Goal: Task Accomplishment & Management: Use online tool/utility

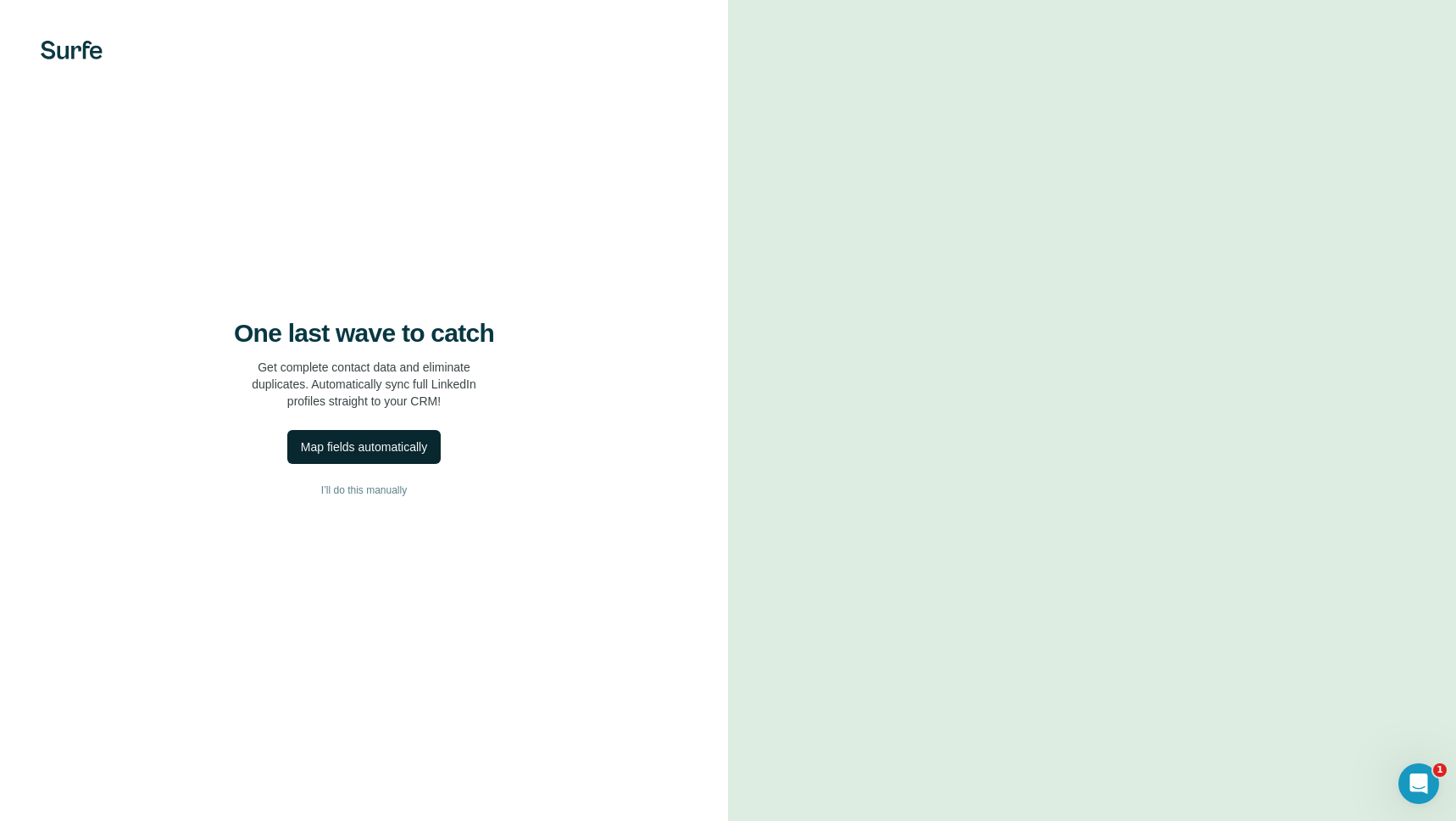
click at [308, 442] on div "Map fields automatically" at bounding box center [364, 446] width 126 height 17
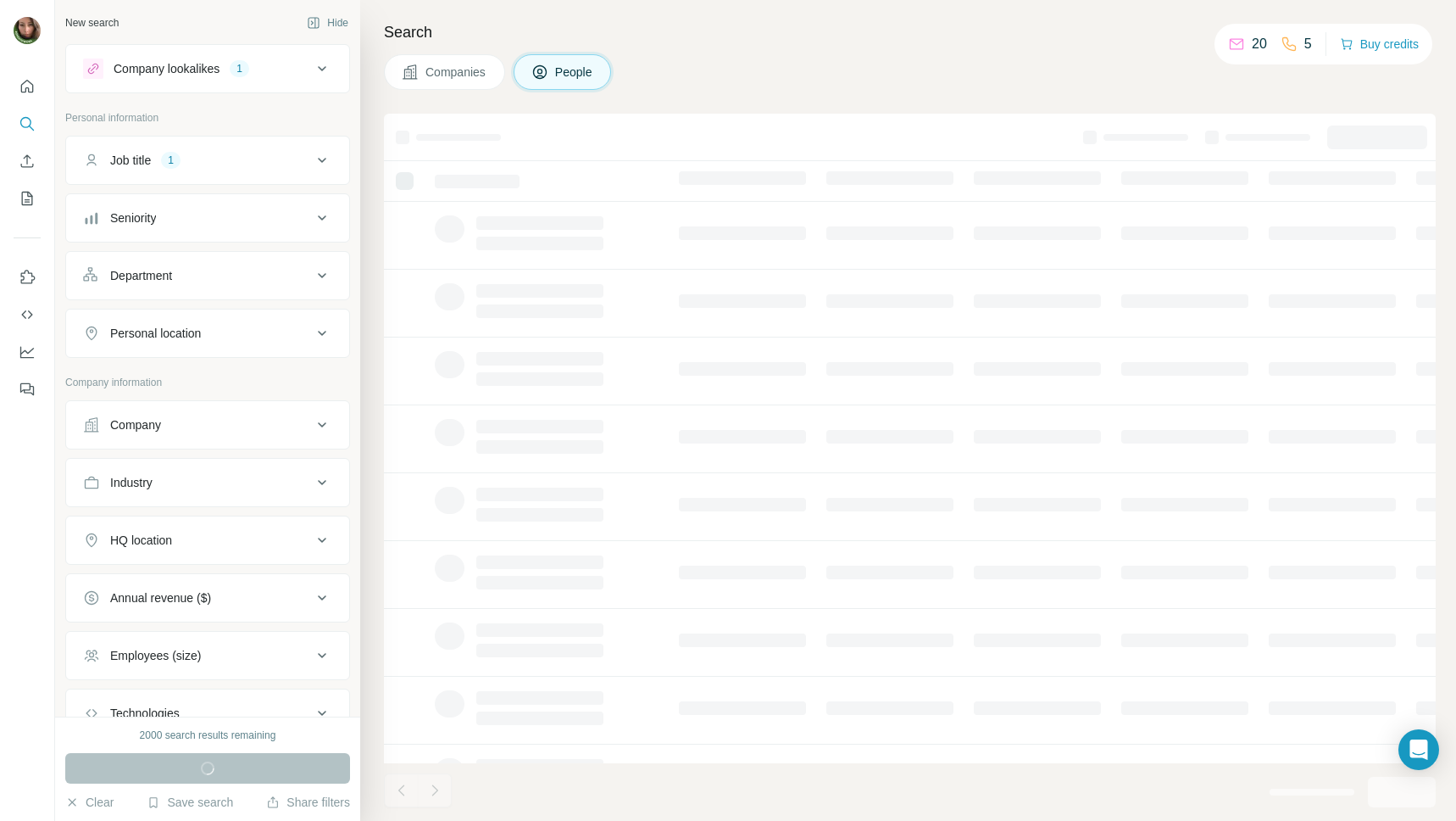
click at [327, 165] on icon at bounding box center [322, 160] width 21 height 21
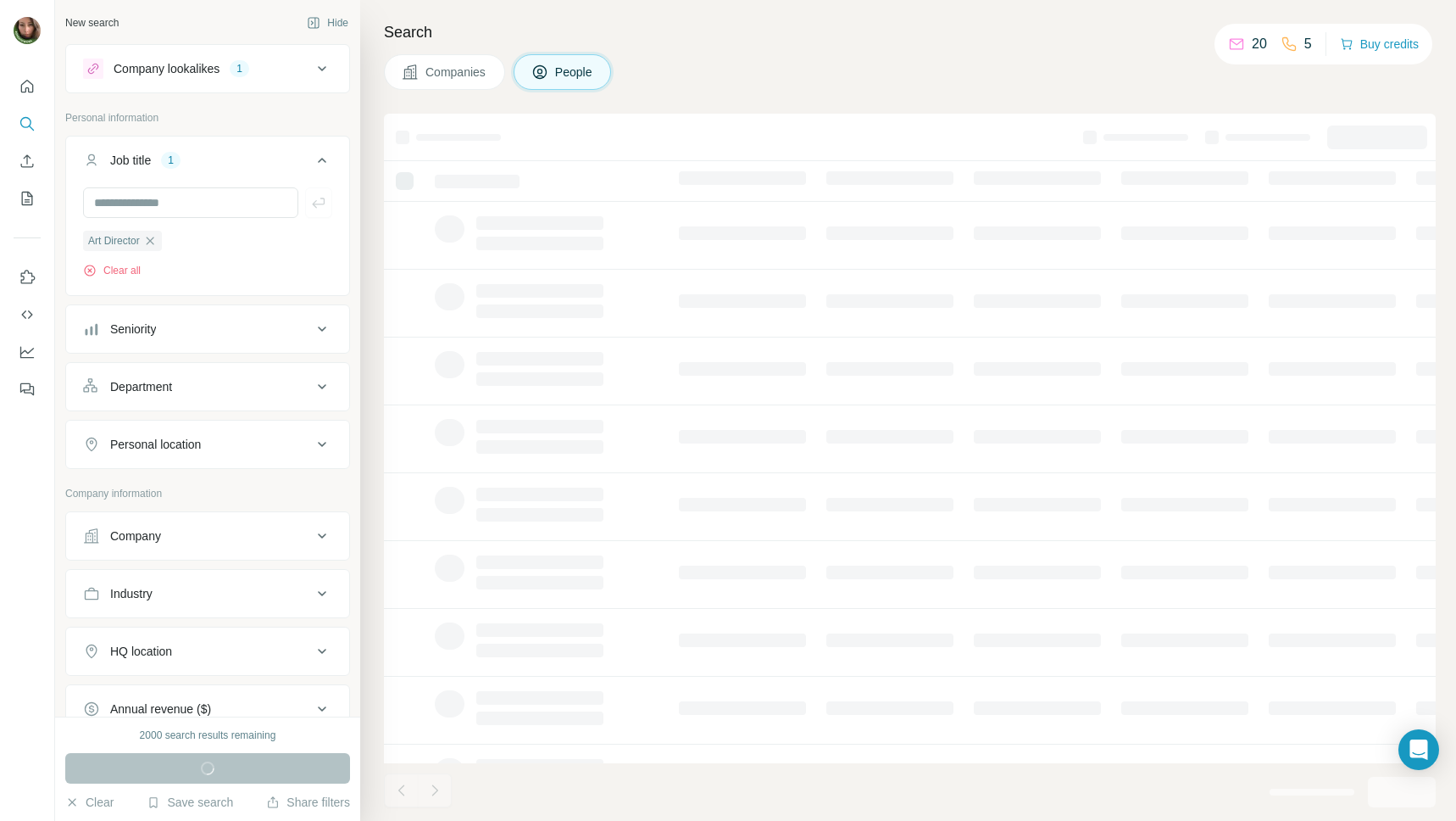
click at [327, 165] on icon at bounding box center [322, 160] width 21 height 21
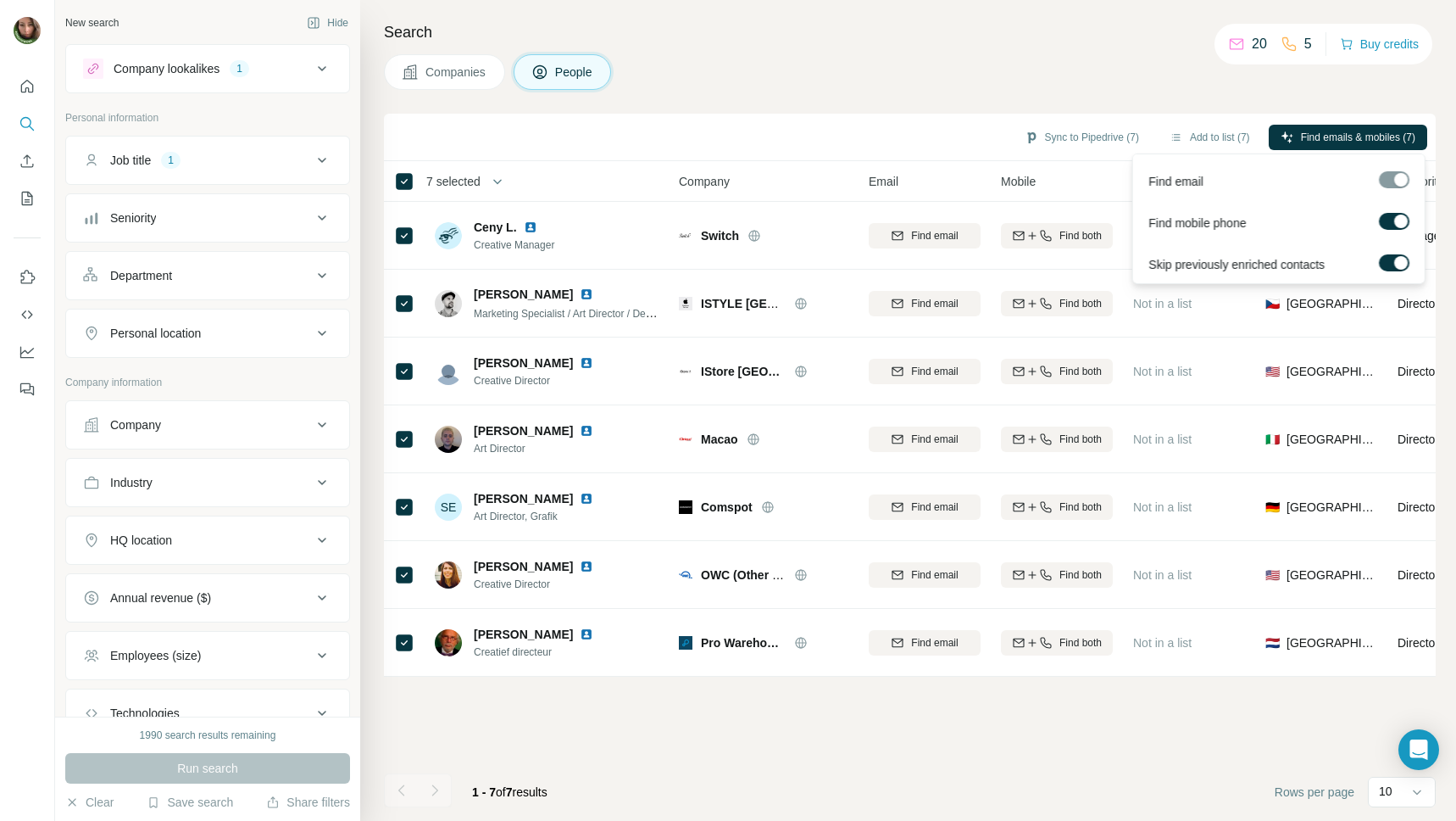
click at [1403, 180] on div at bounding box center [1394, 179] width 31 height 17
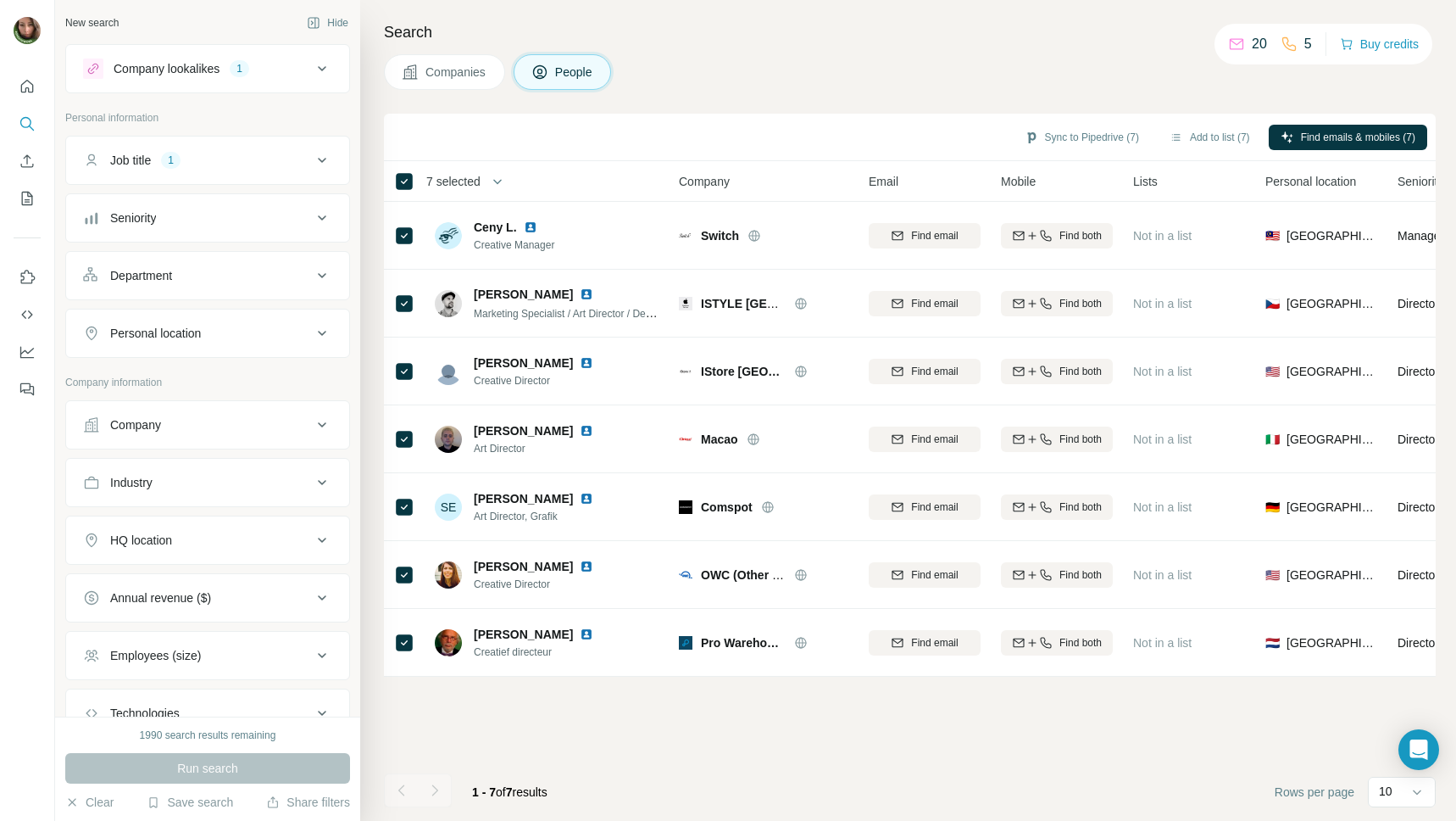
click at [904, 137] on div "Sync to Pipedrive (7) Add to list (7) Find emails & mobiles (7)" at bounding box center [910, 137] width 1035 height 30
click at [1064, 138] on button "Sync to Pipedrive (7)" at bounding box center [1081, 138] width 138 height 26
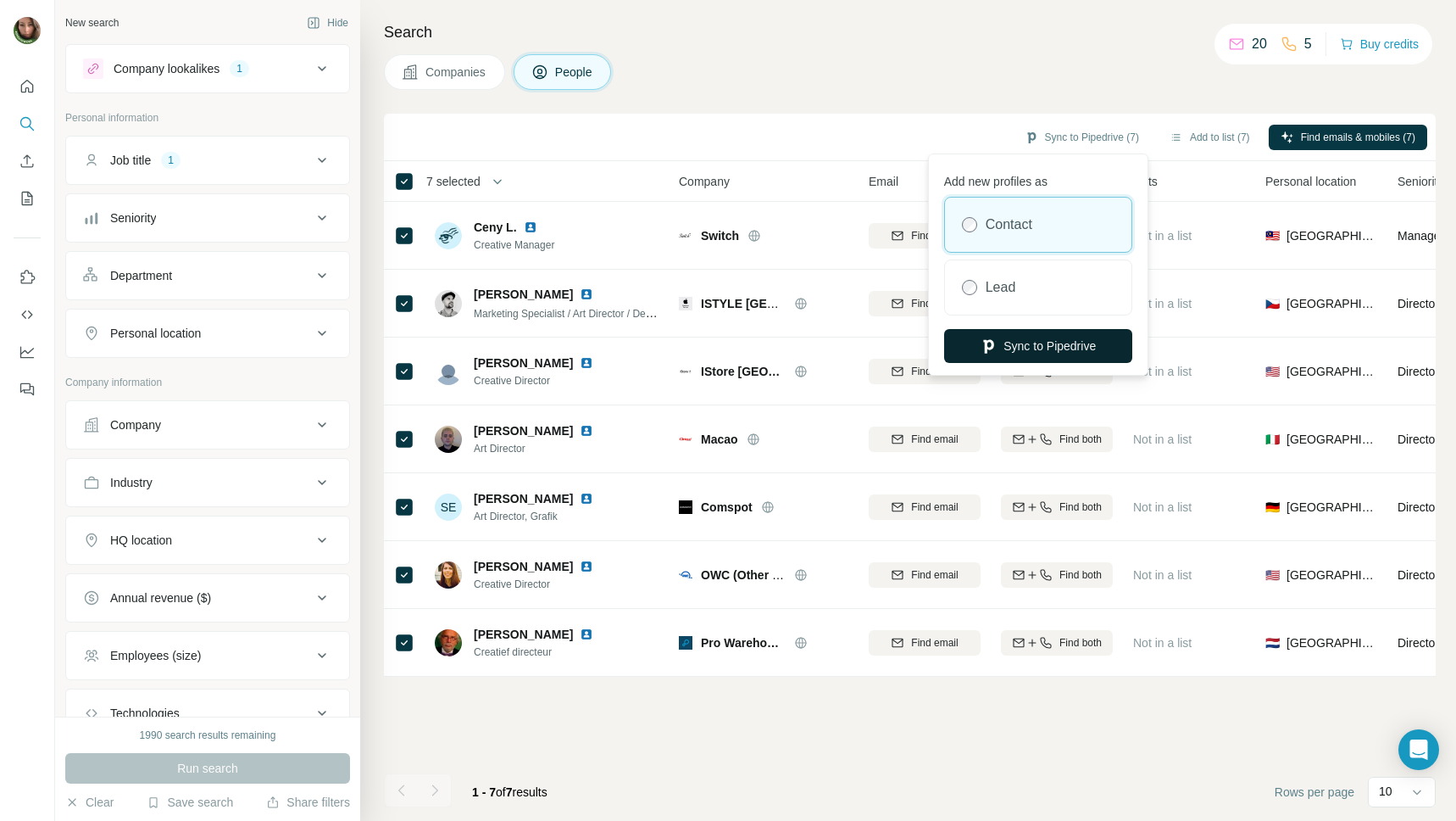
click at [1042, 337] on button "Sync to Pipedrive" at bounding box center [1038, 346] width 188 height 34
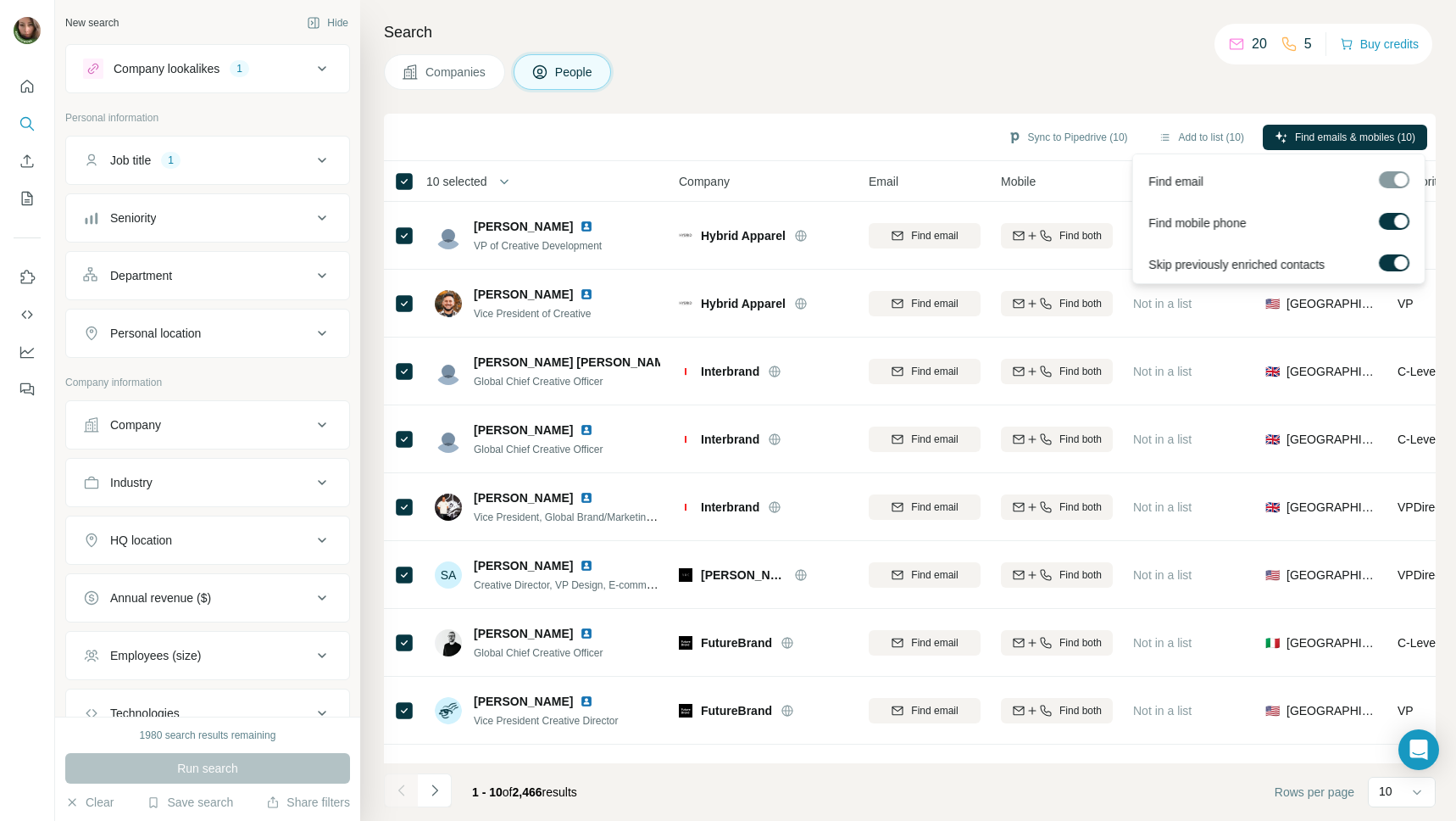
click at [1383, 182] on div at bounding box center [1394, 179] width 31 height 17
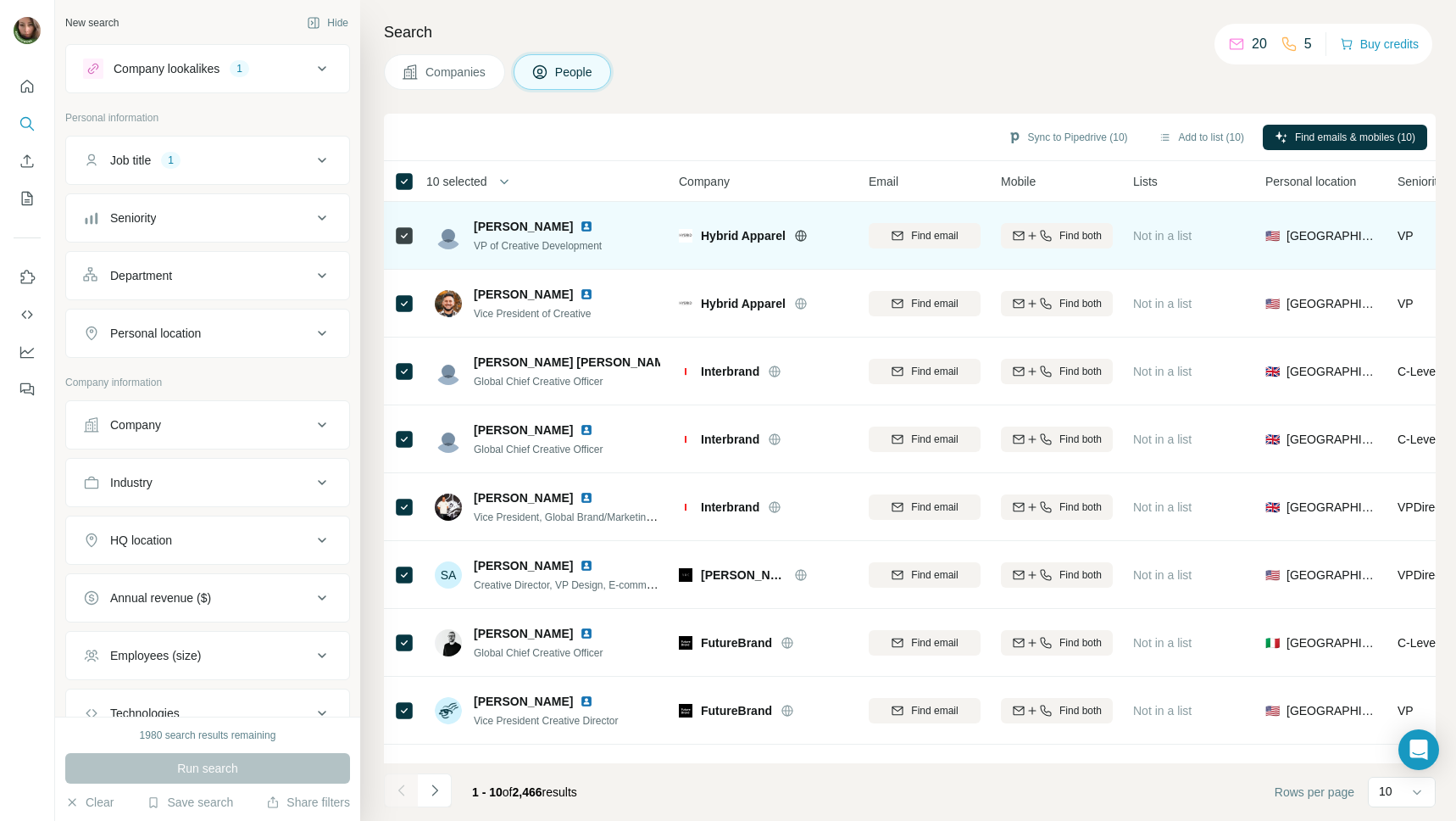
scroll to position [117, 0]
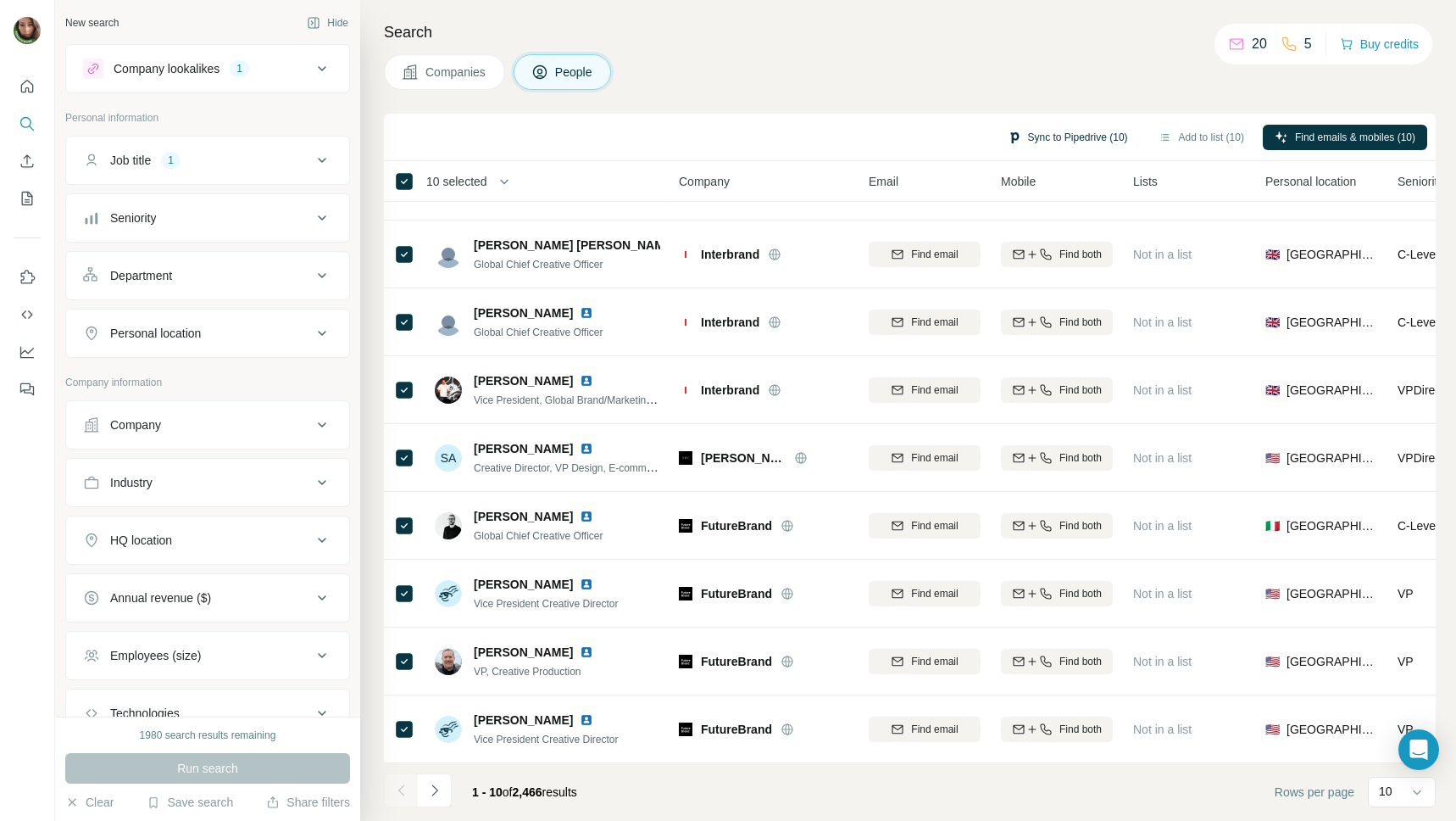
click at [1033, 136] on button "Sync to Pipedrive (10)" at bounding box center [1067, 138] width 144 height 26
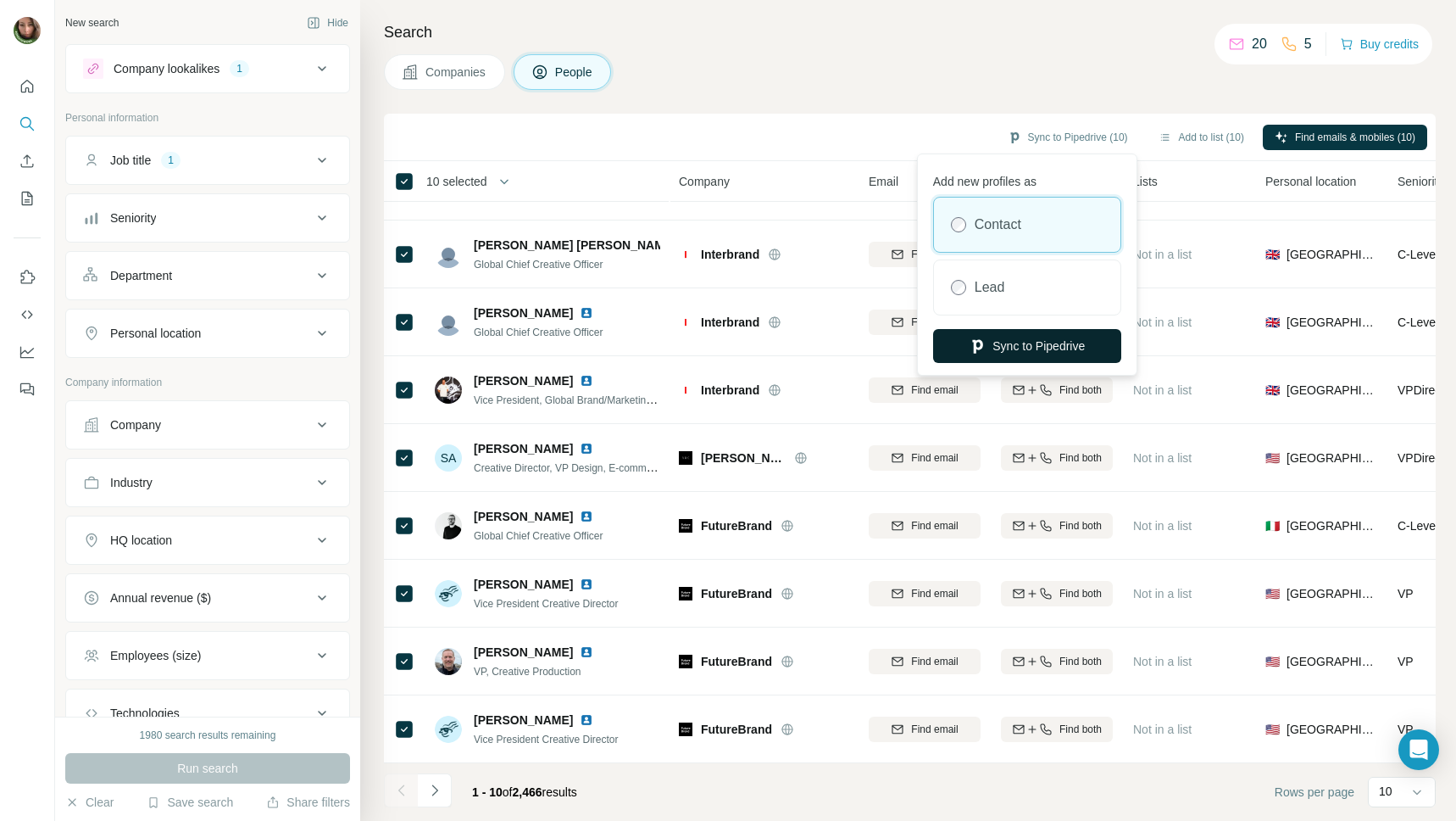
click at [1024, 352] on button "Sync to Pipedrive" at bounding box center [1027, 346] width 188 height 34
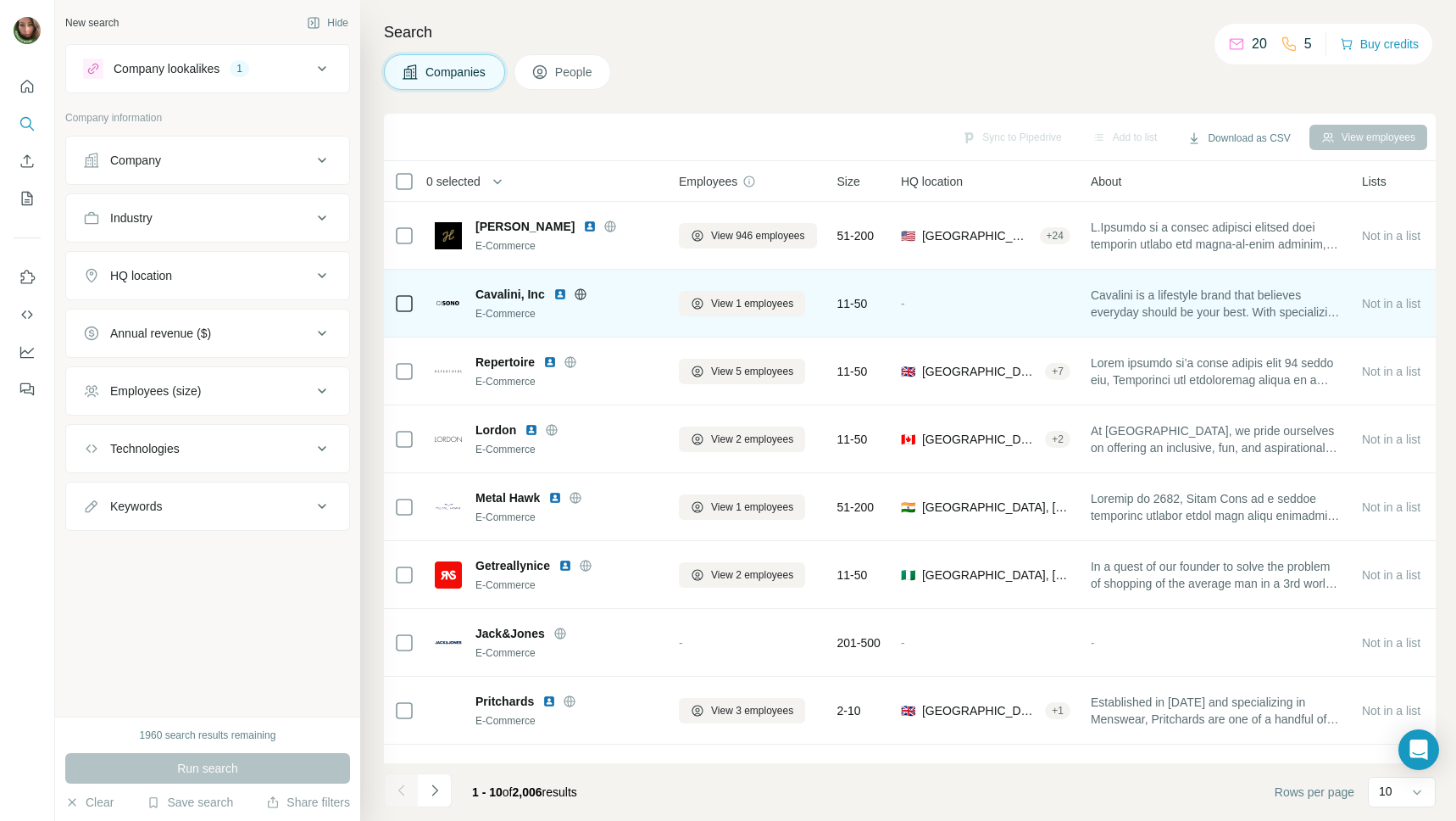
scroll to position [117, 0]
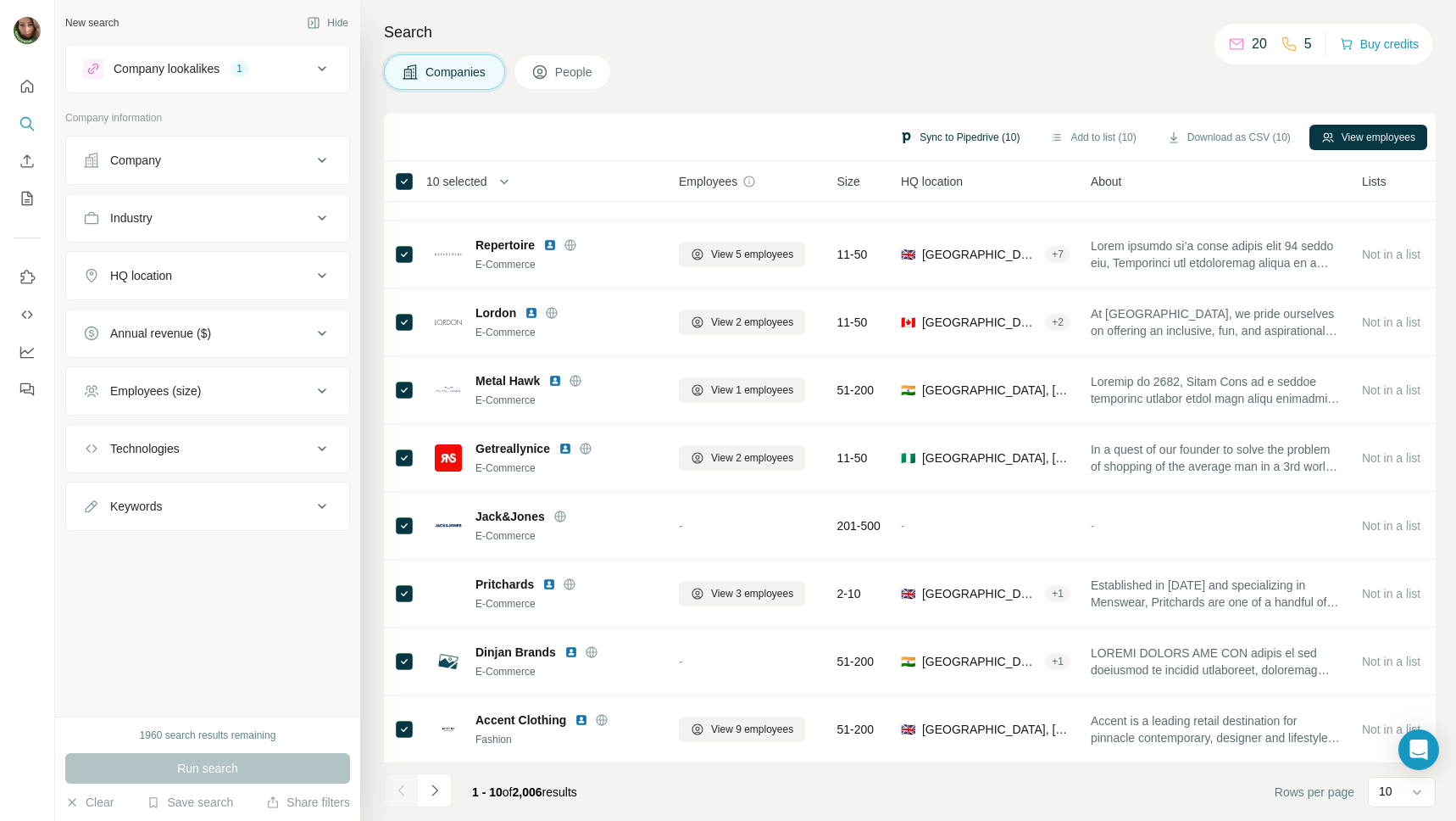
click at [959, 134] on button "Sync to Pipedrive (10)" at bounding box center [958, 138] width 144 height 26
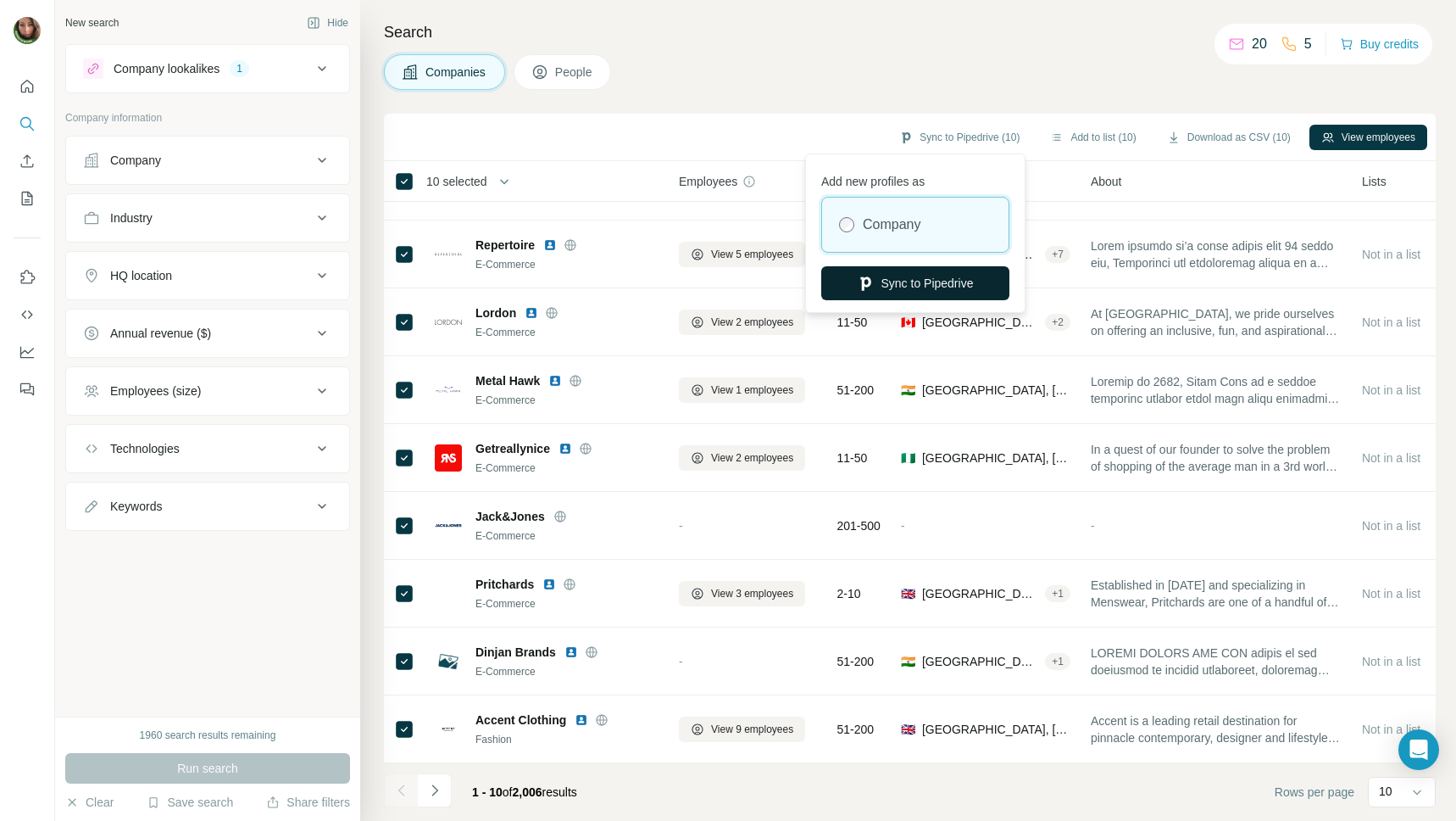
click at [937, 292] on button "Sync to Pipedrive" at bounding box center [915, 283] width 188 height 34
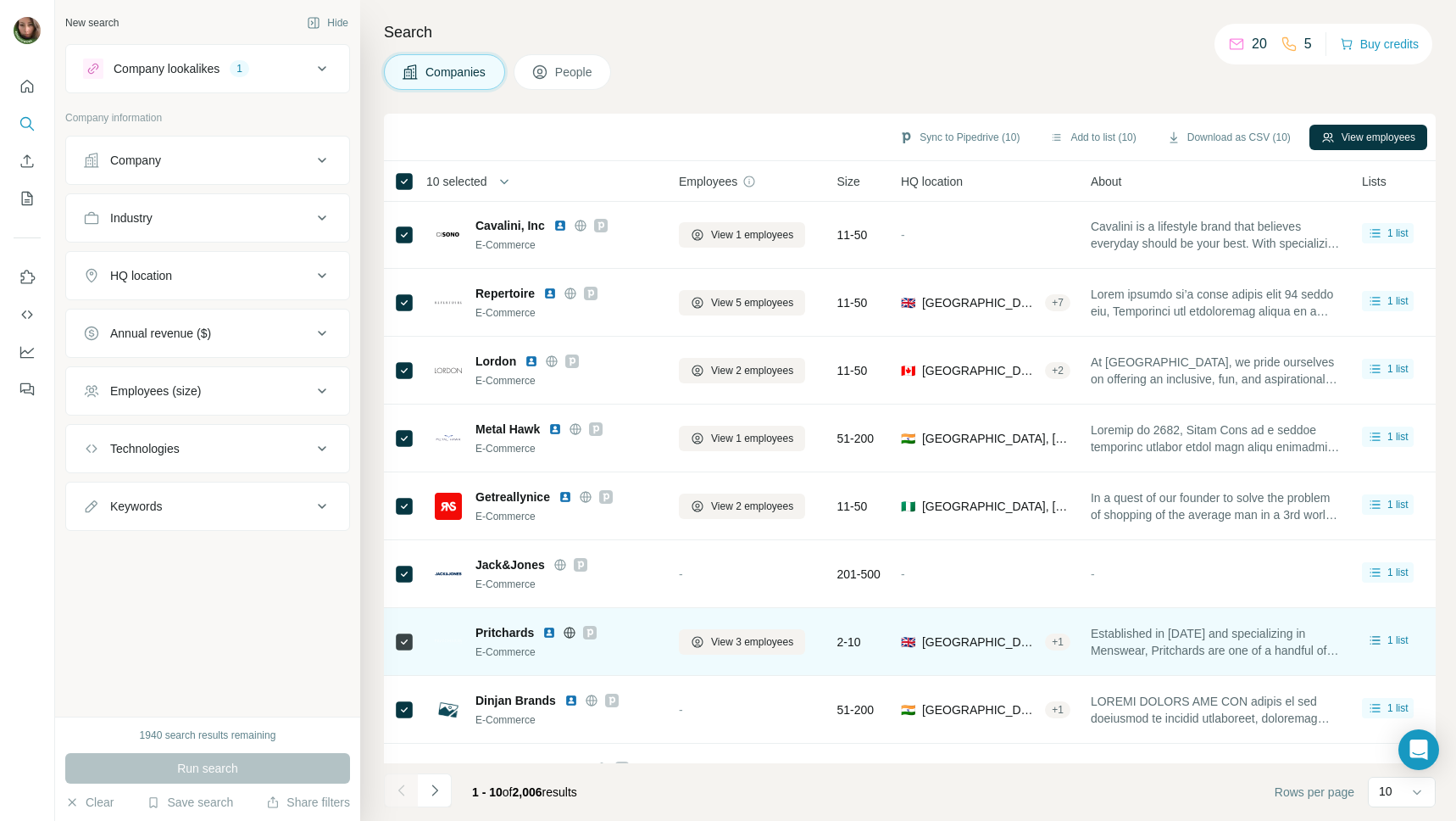
scroll to position [0, 0]
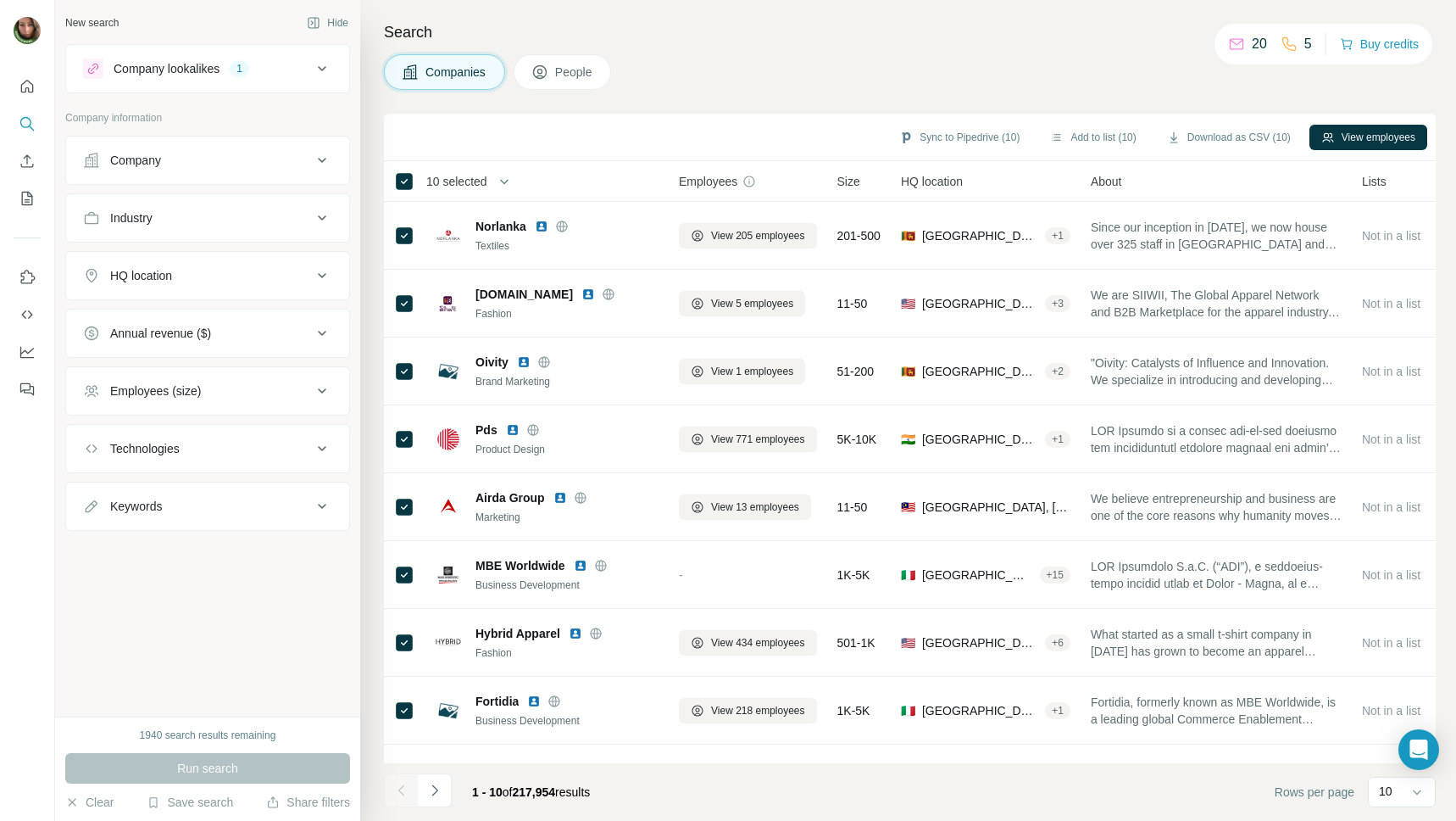
click at [249, 146] on button "Company" at bounding box center [208, 160] width 283 height 41
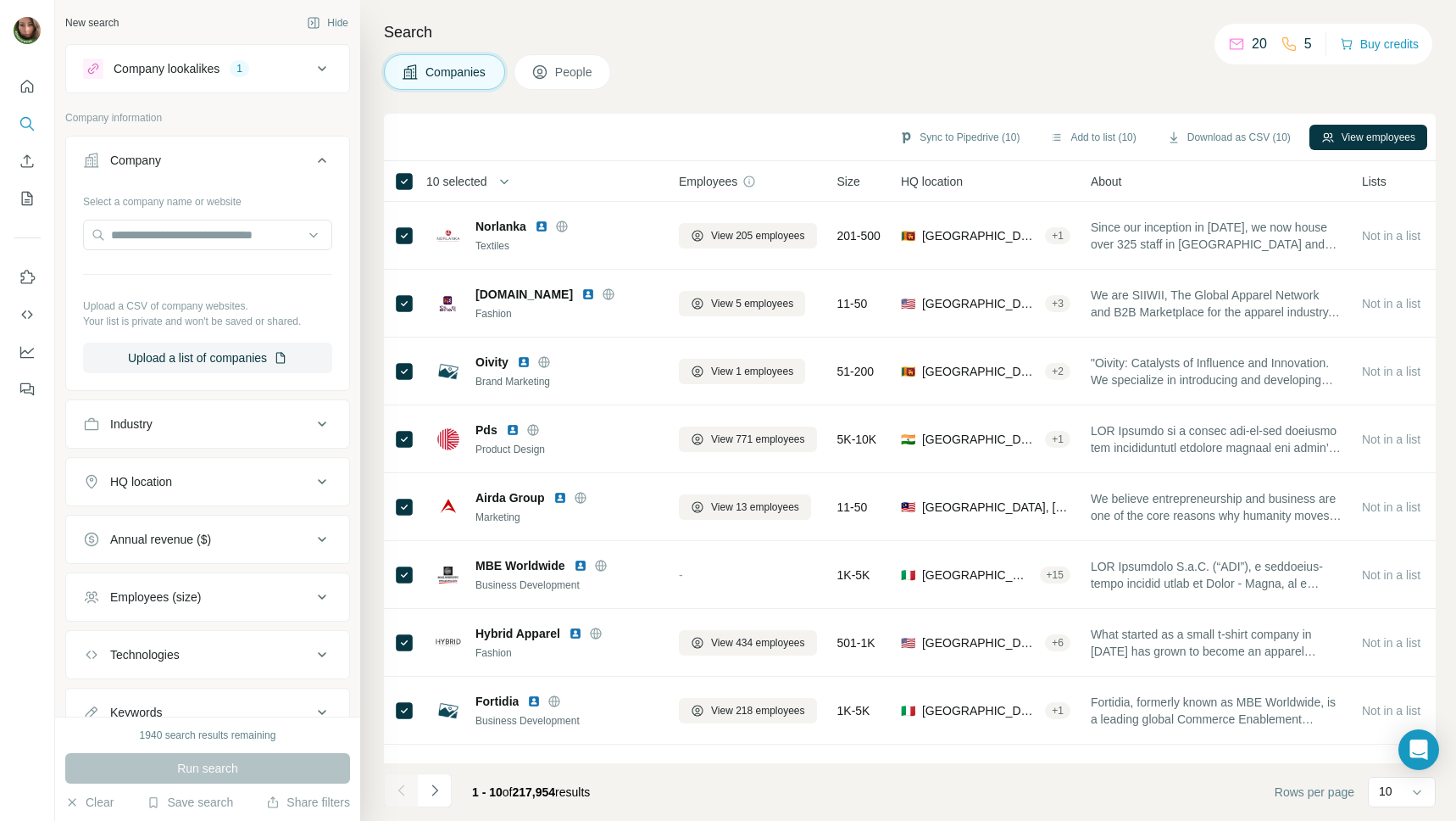
click at [249, 154] on div "Company" at bounding box center [197, 160] width 229 height 17
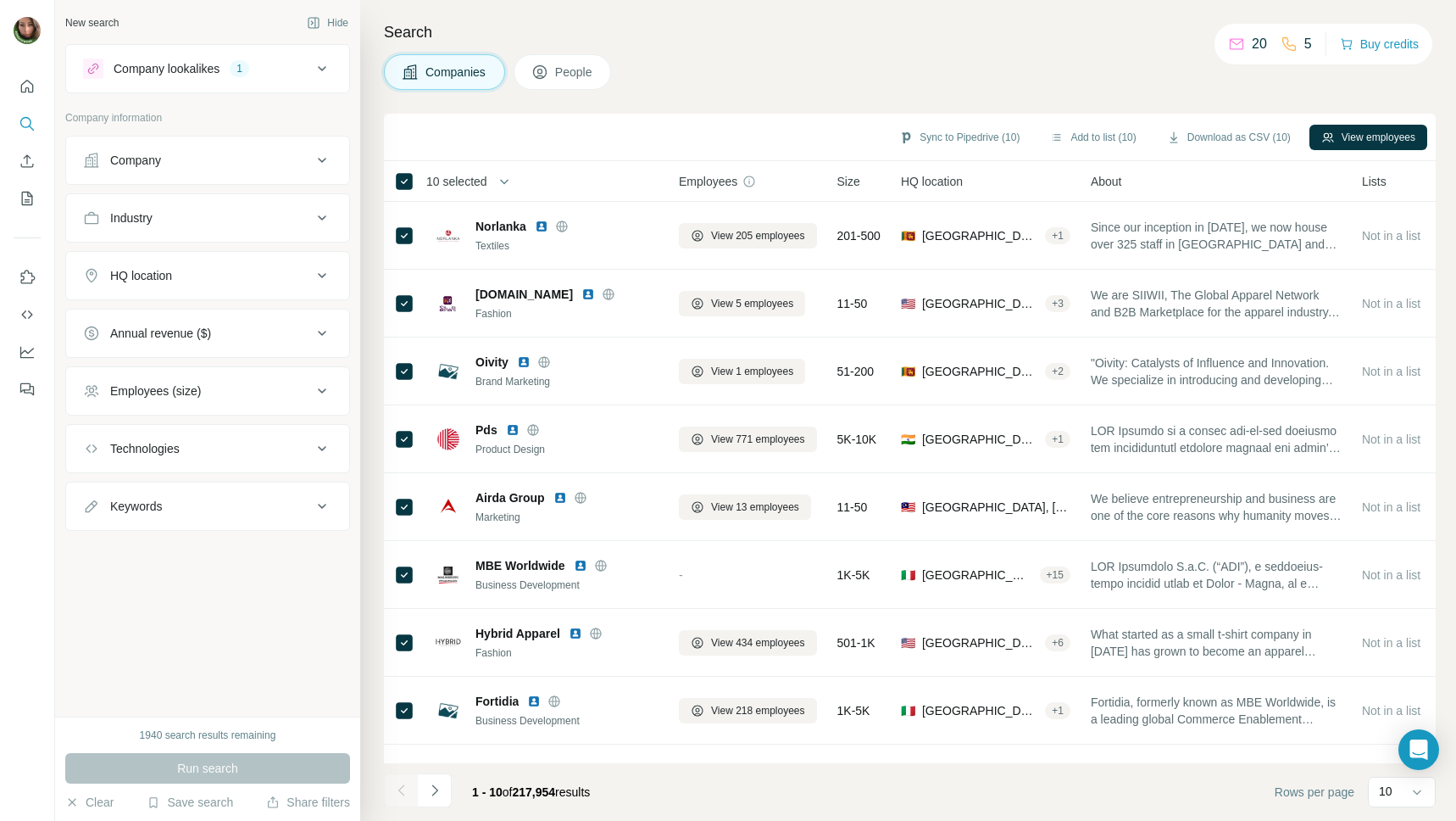
click at [226, 218] on div "Industry" at bounding box center [197, 217] width 229 height 17
click at [228, 219] on div "Industry" at bounding box center [197, 217] width 229 height 17
click at [210, 155] on div "Company" at bounding box center [197, 160] width 229 height 17
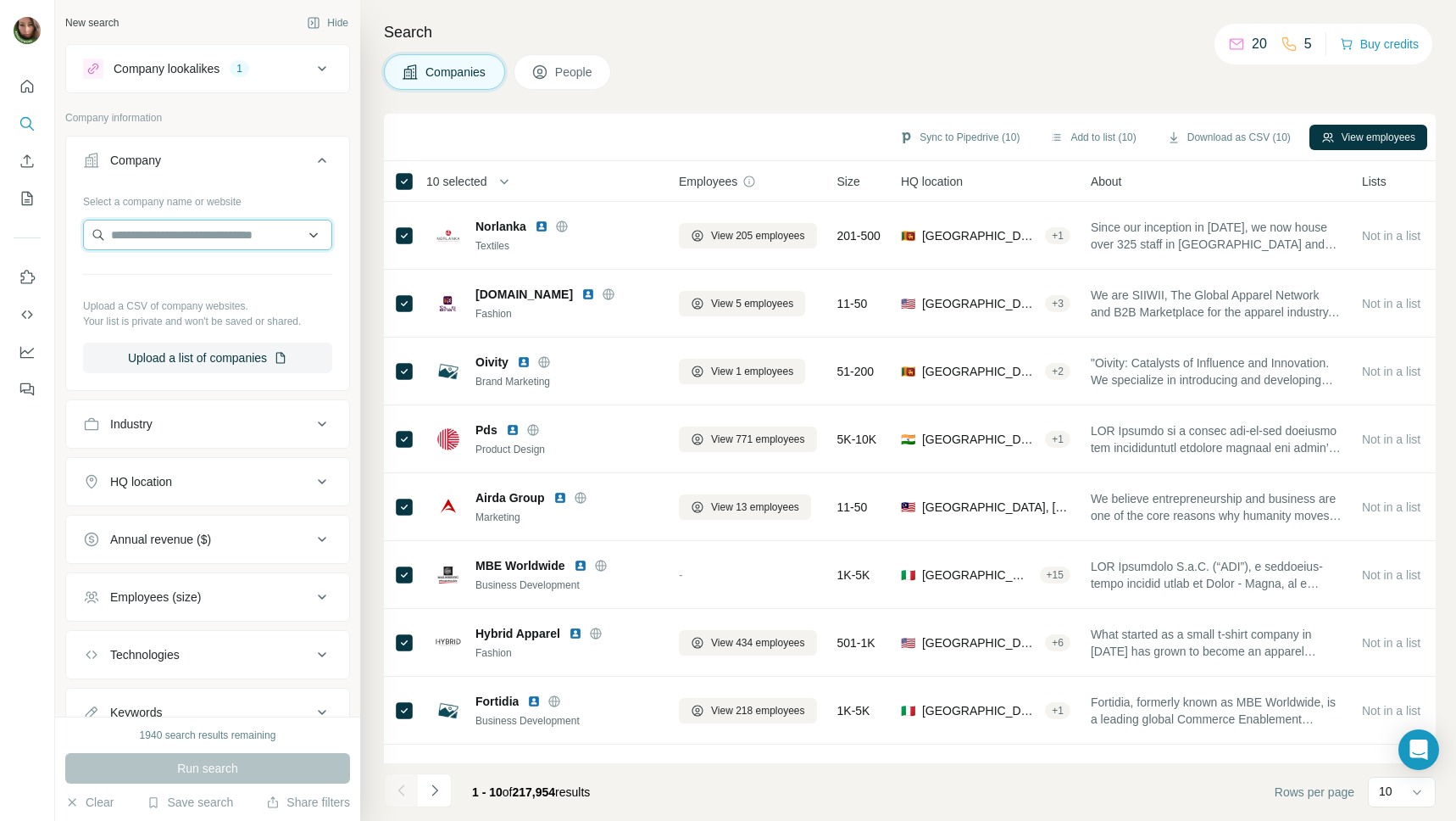
click at [312, 236] on input "text" at bounding box center [207, 234] width 249 height 31
click at [289, 139] on div "Company Select a company name or website Upload a CSV of company websites. Your…" at bounding box center [207, 263] width 284 height 255
click at [235, 65] on div "1" at bounding box center [240, 68] width 20 height 15
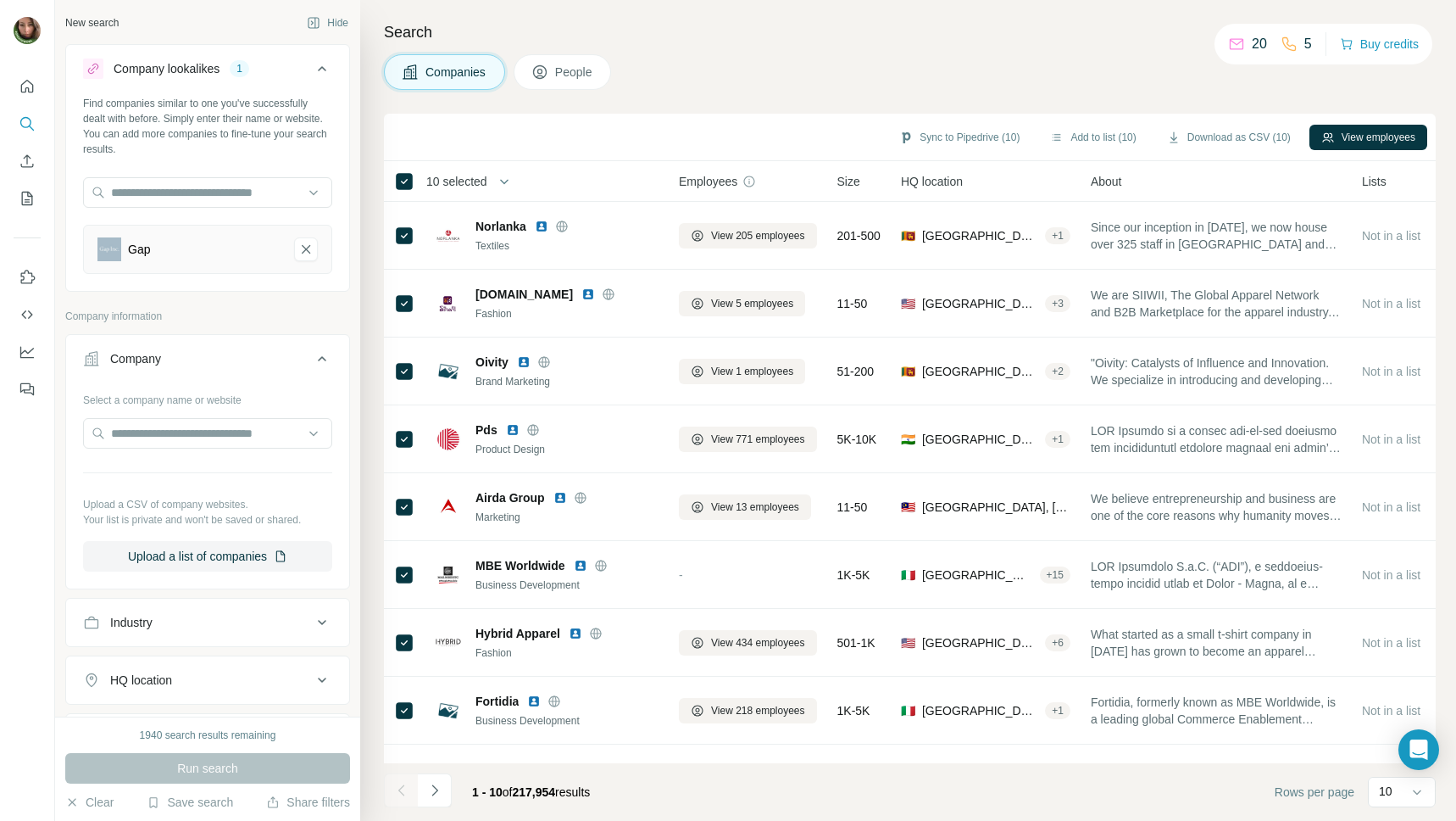
click at [242, 89] on button "Company lookalikes 1" at bounding box center [208, 72] width 283 height 48
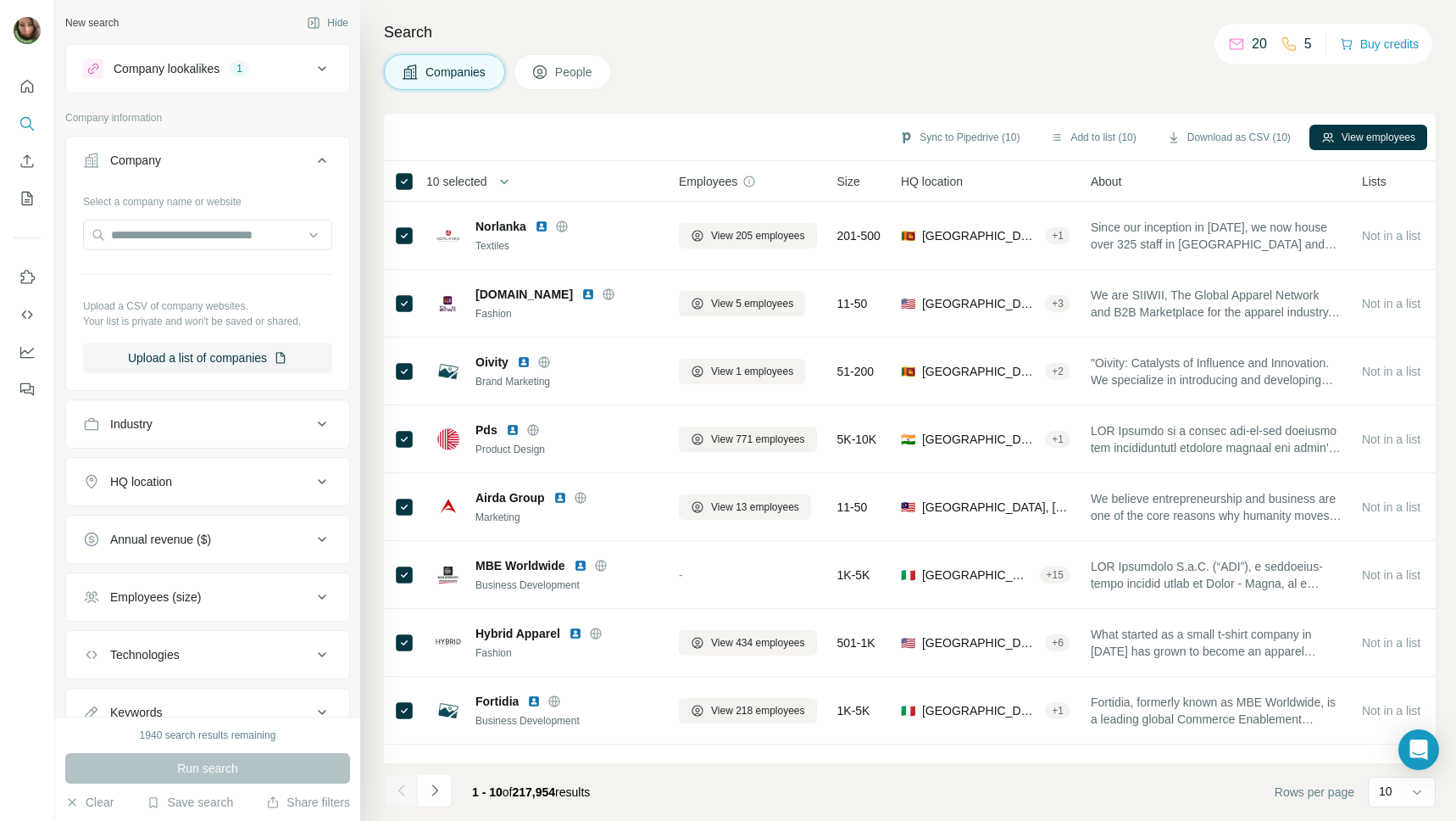
click at [233, 60] on div "Company lookalikes 1" at bounding box center [197, 68] width 229 height 21
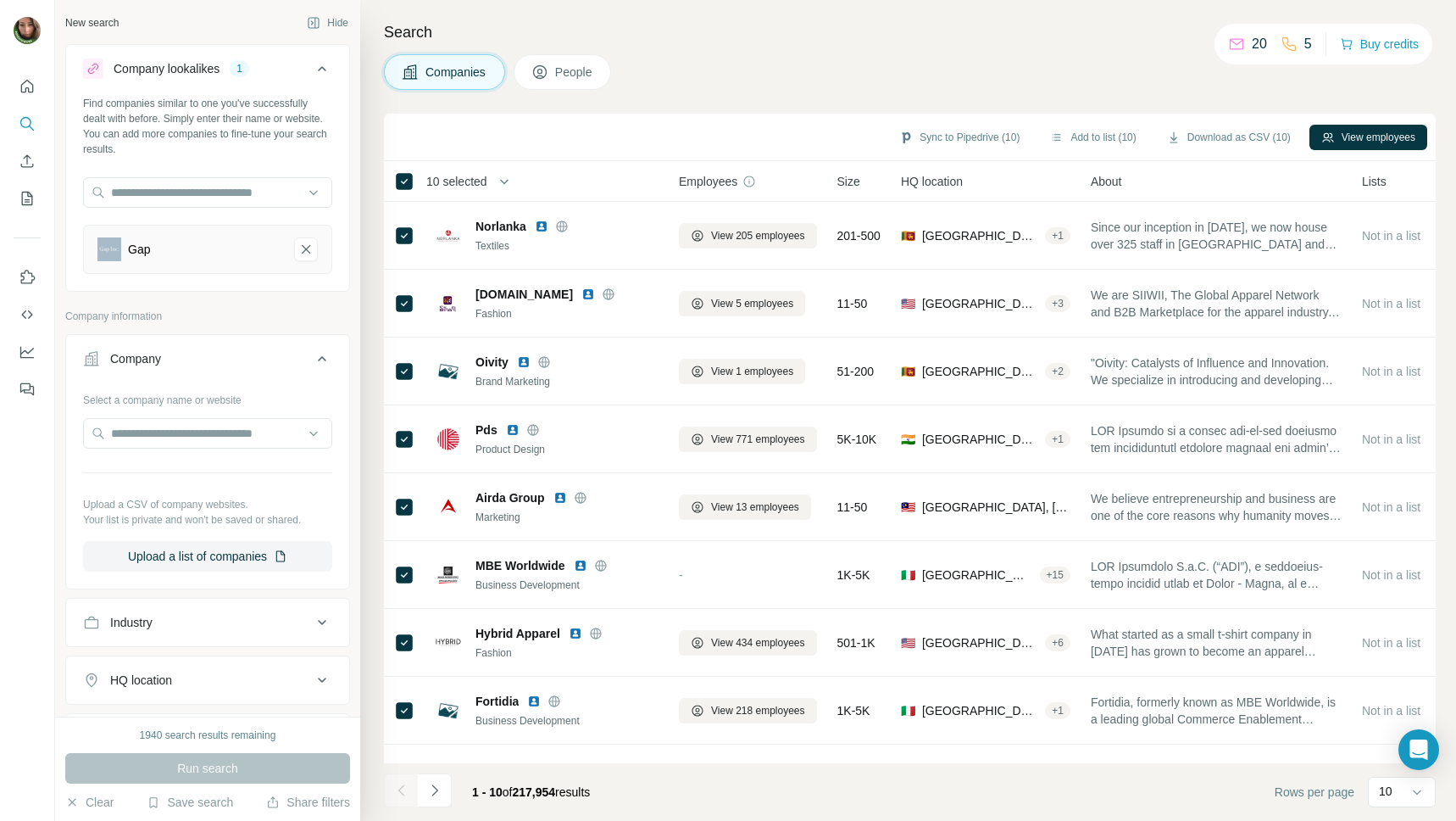
click at [201, 247] on div "Gap" at bounding box center [188, 249] width 183 height 24
click at [201, 73] on div "Company lookalikes" at bounding box center [167, 68] width 106 height 17
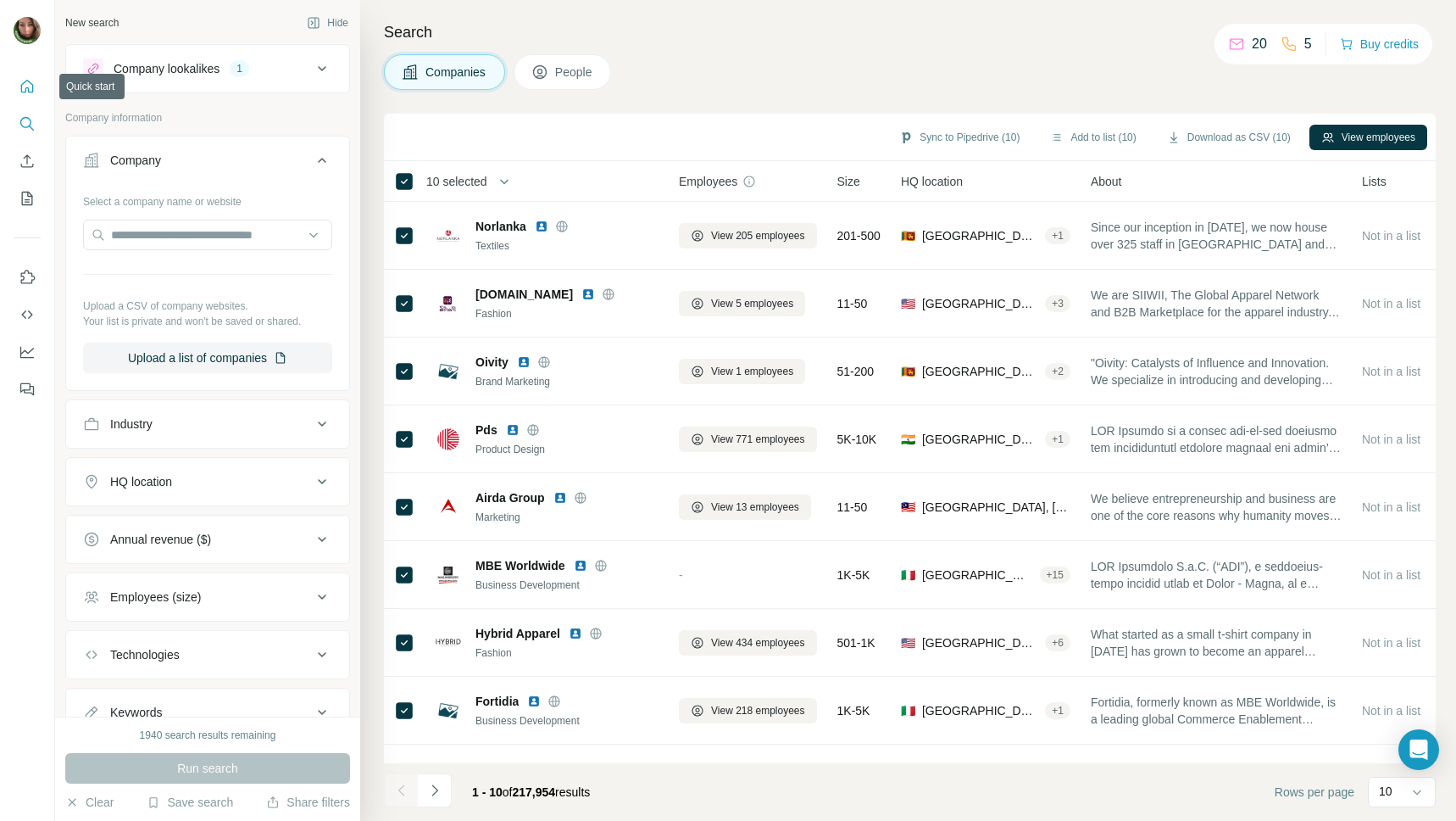
click at [27, 82] on icon "Quick start" at bounding box center [27, 86] width 17 height 17
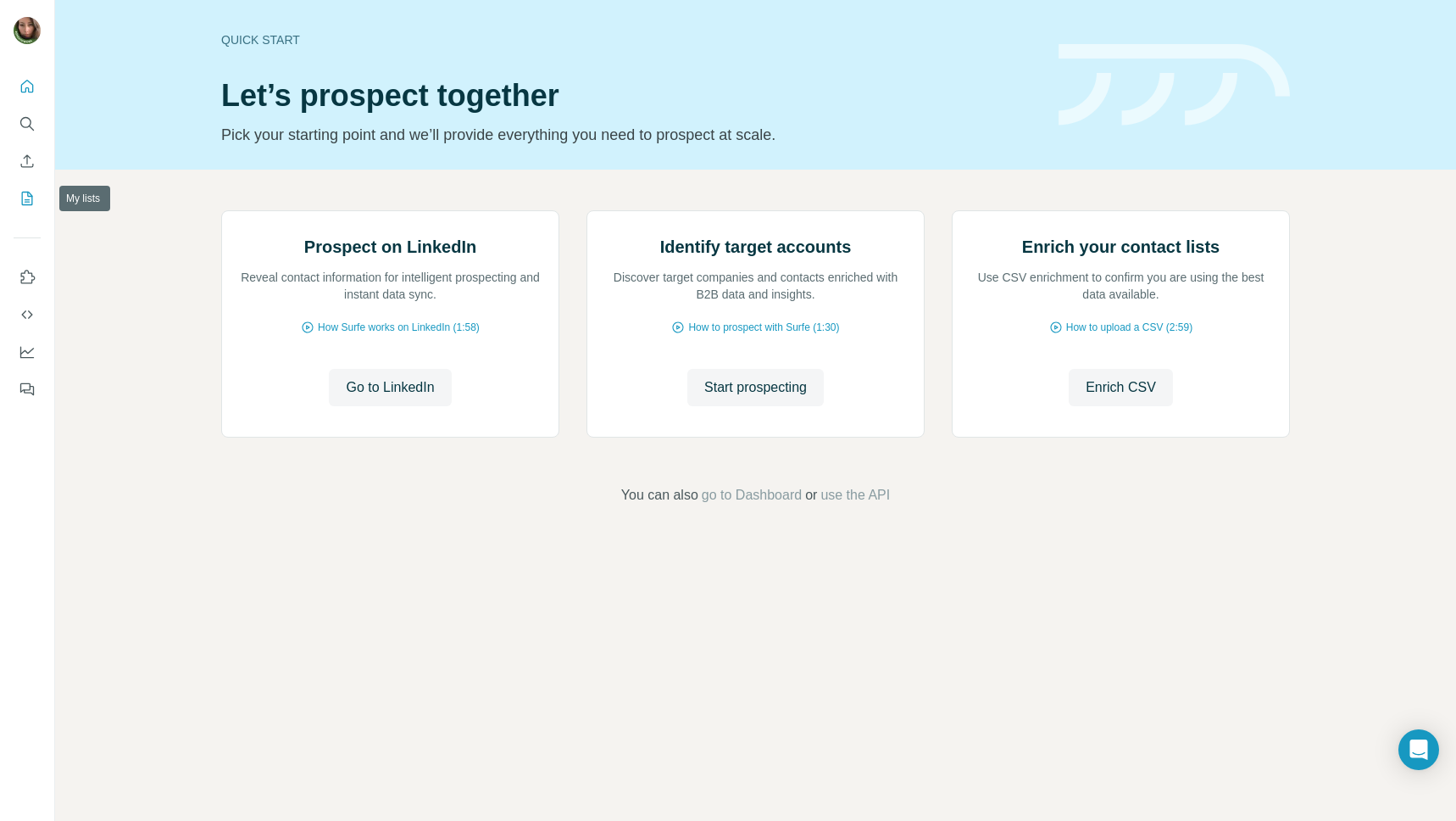
click at [27, 194] on icon "My lists" at bounding box center [29, 196] width 9 height 11
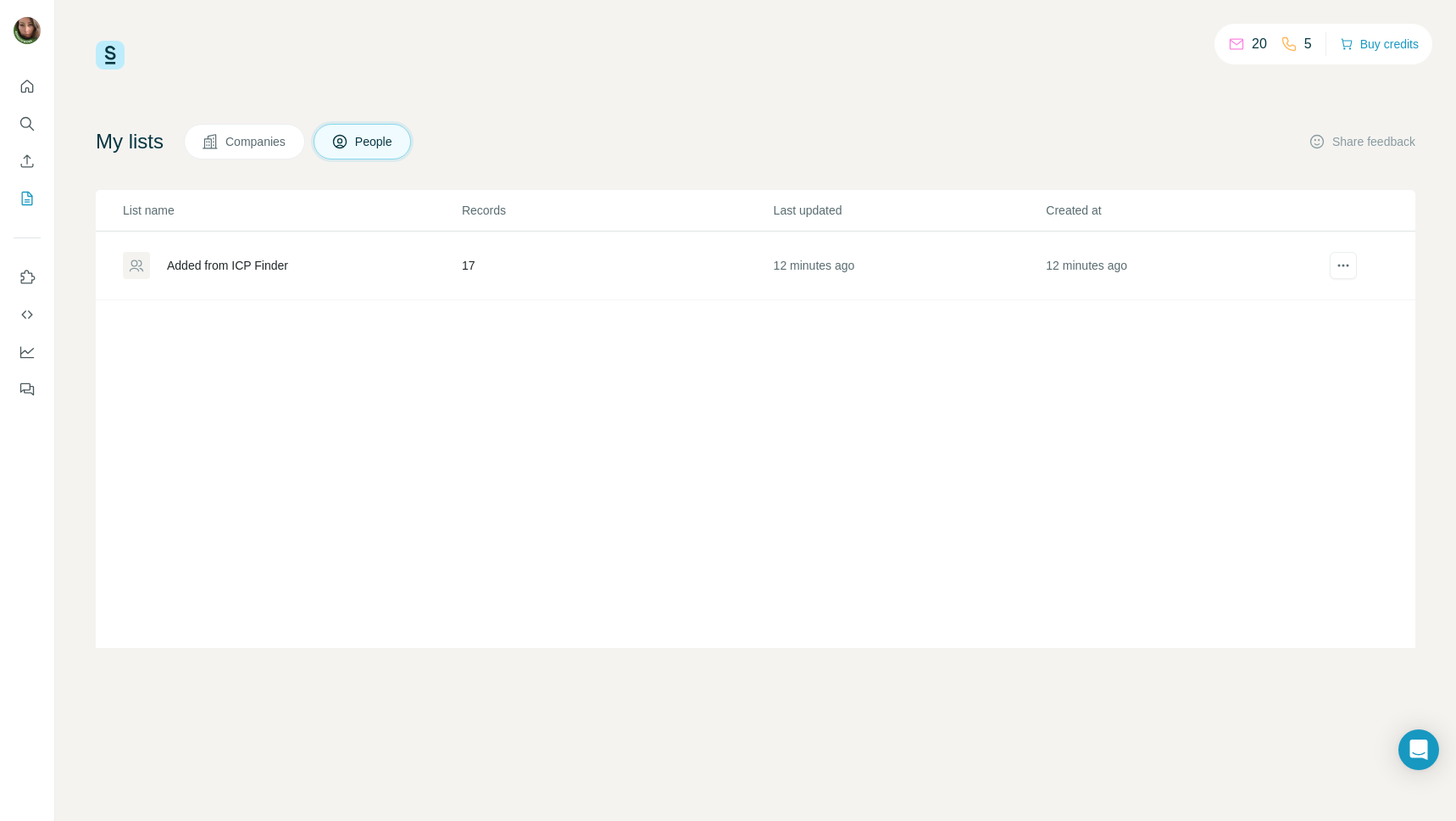
click at [260, 259] on div "Added from ICP Finder" at bounding box center [227, 265] width 121 height 17
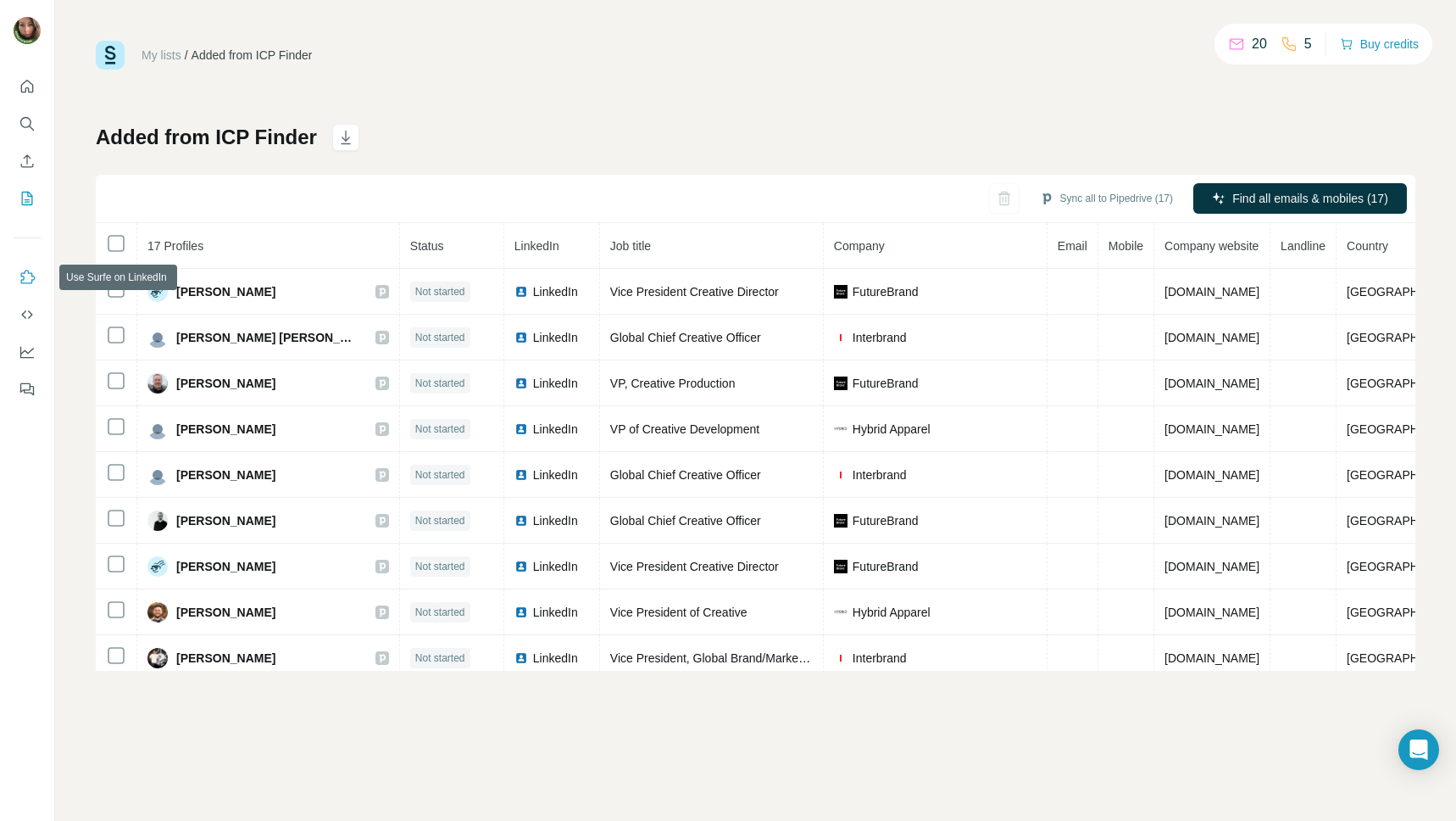
click at [34, 275] on icon "Use Surfe on LinkedIn" at bounding box center [27, 277] width 17 height 17
click at [28, 278] on icon "Use Surfe on LinkedIn" at bounding box center [27, 277] width 17 height 17
click at [1068, 201] on button "Sync all to Pipedrive (17)" at bounding box center [1106, 198] width 157 height 26
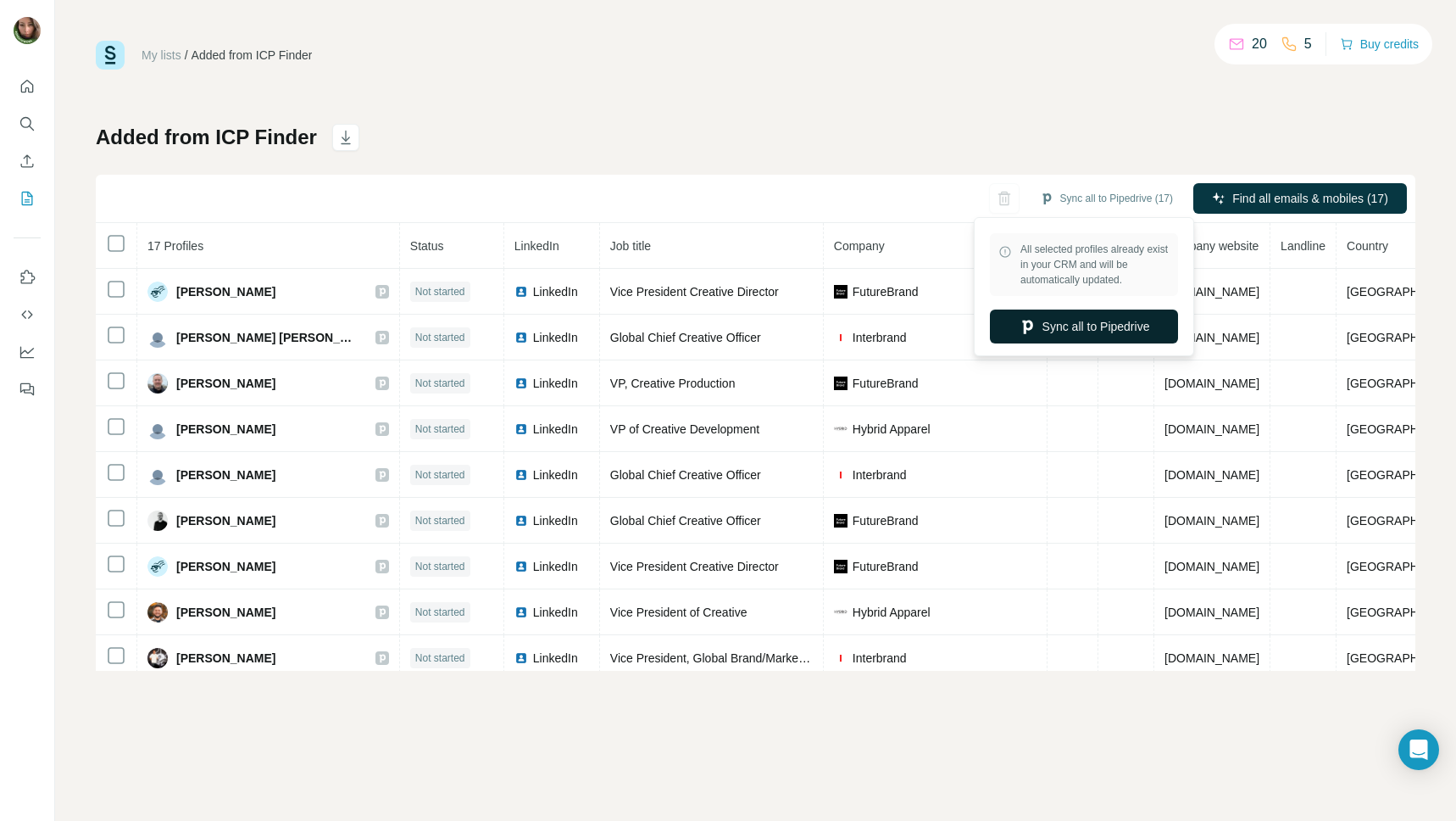
click at [1071, 320] on button "Sync all to Pipedrive" at bounding box center [1084, 326] width 188 height 34
